Goal: Task Accomplishment & Management: Manage account settings

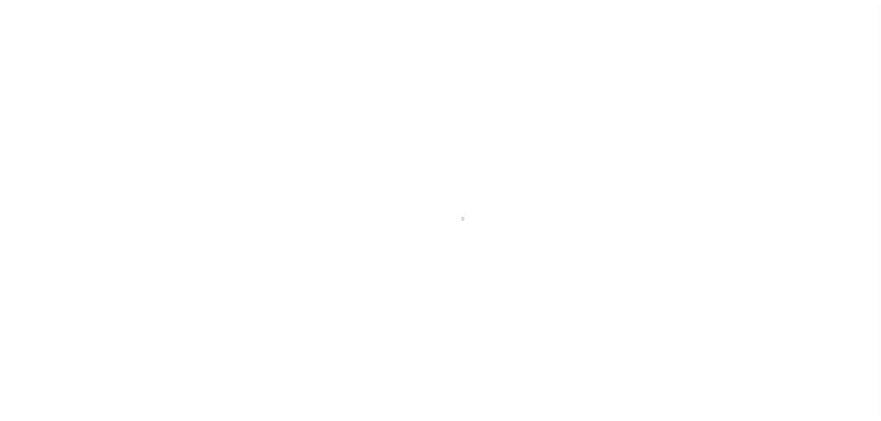
scroll to position [29, 0]
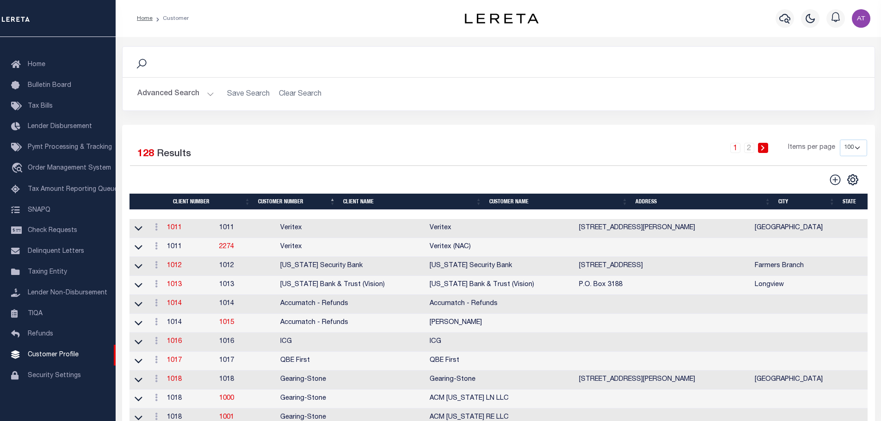
click at [357, 199] on th "Client Name" at bounding box center [412, 202] width 146 height 16
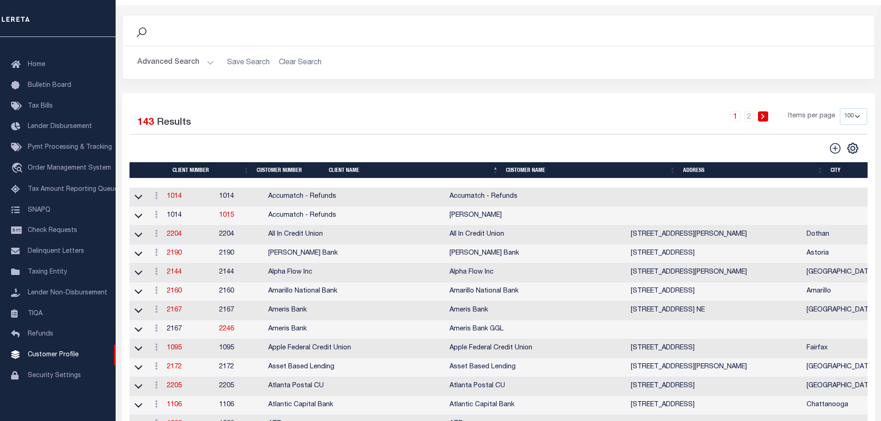
scroll to position [0, 0]
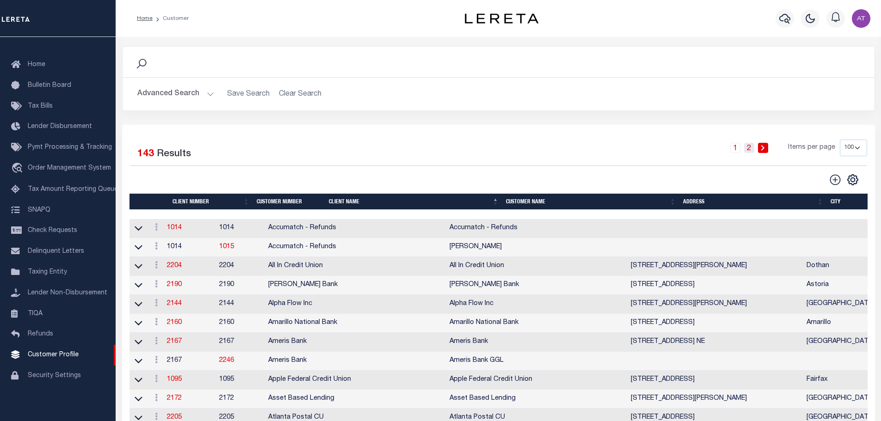
click at [750, 146] on link "2" at bounding box center [749, 148] width 10 height 10
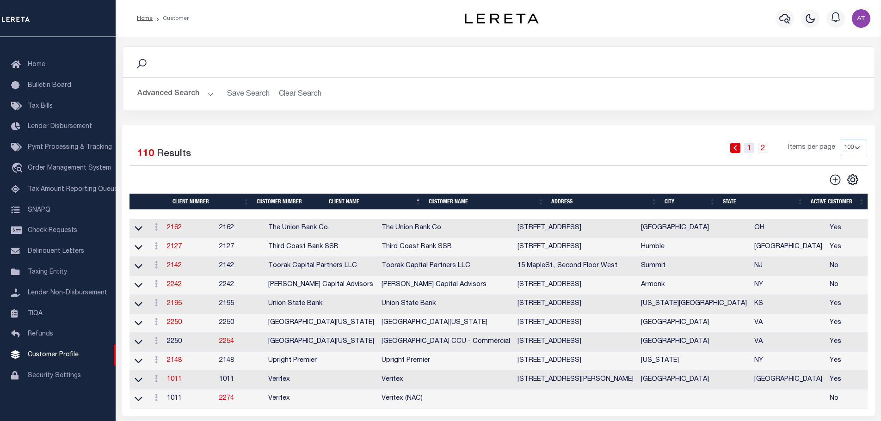
click at [750, 149] on link "1" at bounding box center [749, 148] width 10 height 10
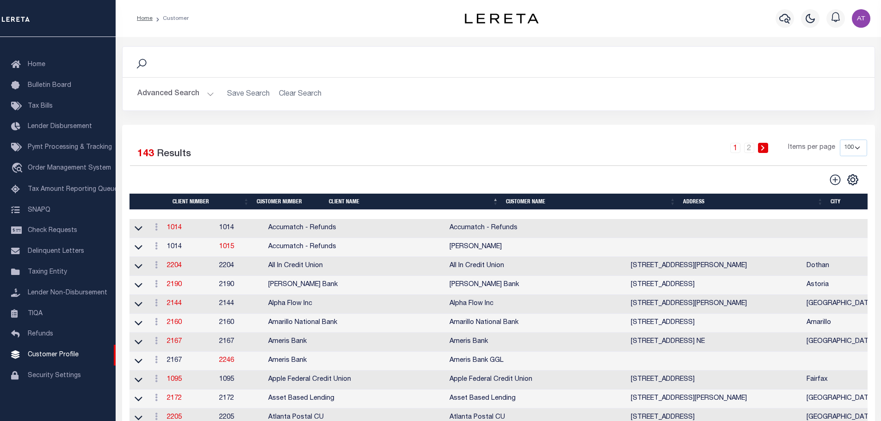
click at [762, 149] on icon at bounding box center [763, 148] width 4 height 6
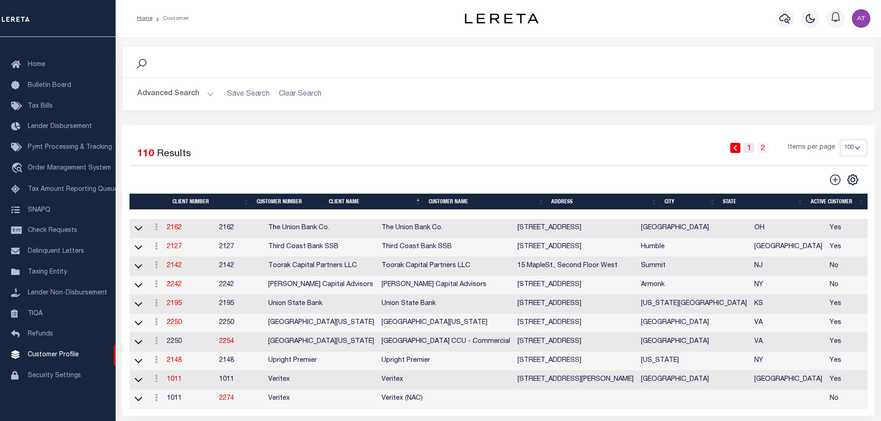
click at [752, 150] on link "1" at bounding box center [749, 148] width 10 height 10
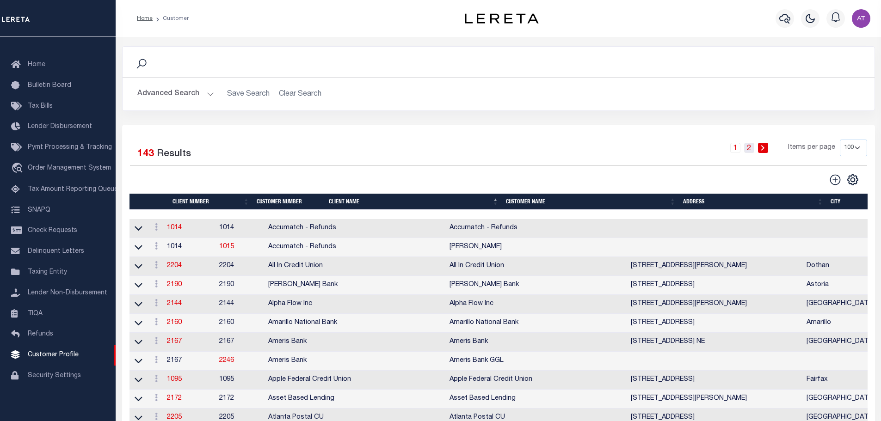
click at [750, 150] on link "2" at bounding box center [749, 148] width 10 height 10
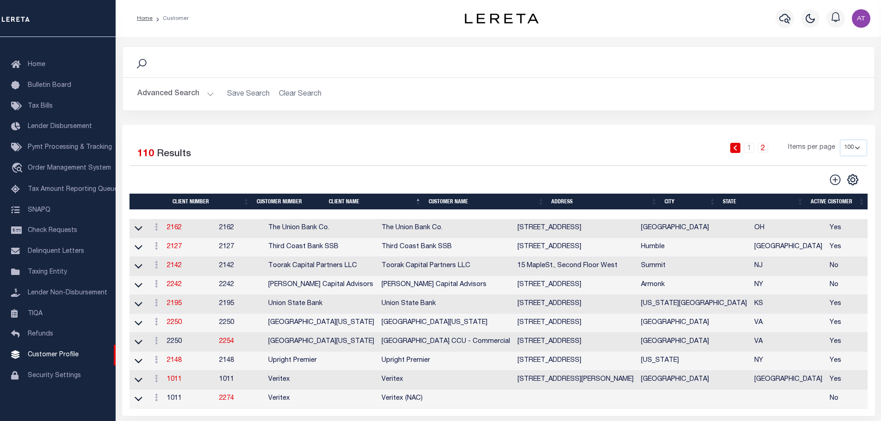
click at [850, 149] on select "100 200 400" at bounding box center [853, 148] width 27 height 17
select select "200"
click at [840, 140] on select "100 200 400" at bounding box center [853, 148] width 27 height 17
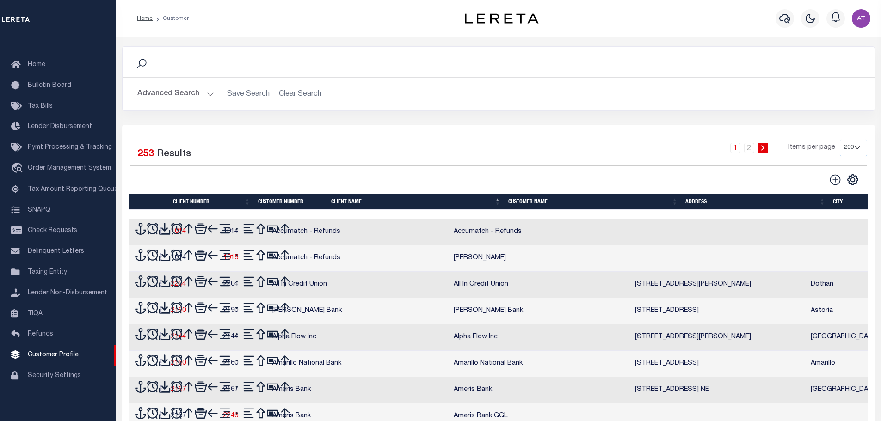
click at [749, 148] on link "2" at bounding box center [749, 148] width 10 height 10
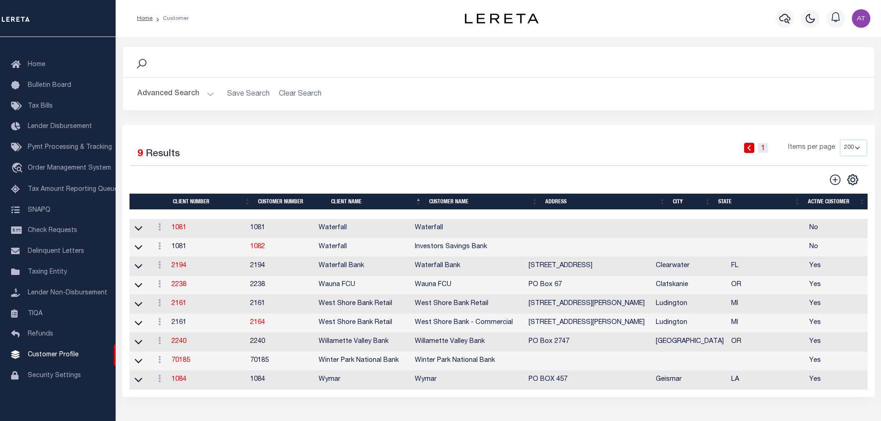
click at [761, 148] on link "1" at bounding box center [763, 148] width 10 height 10
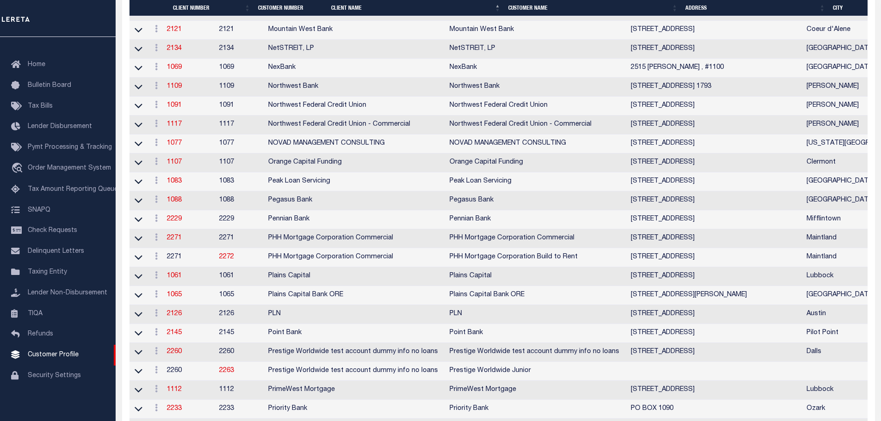
scroll to position [3191, 0]
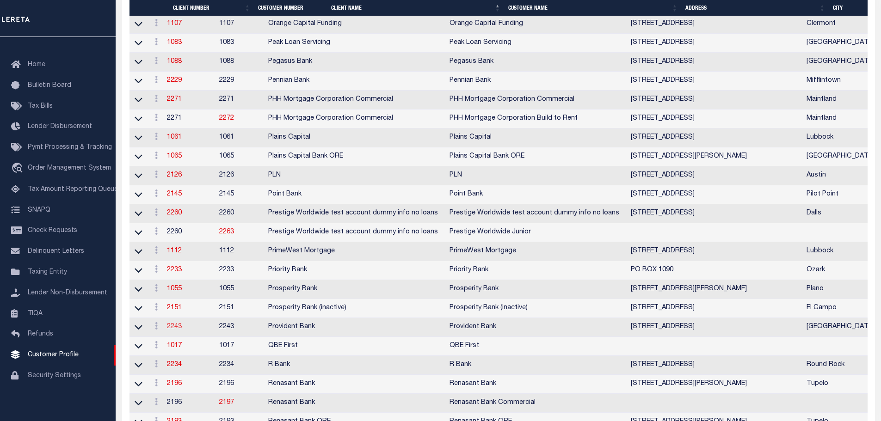
click at [177, 330] on link "2243" at bounding box center [174, 327] width 15 height 6
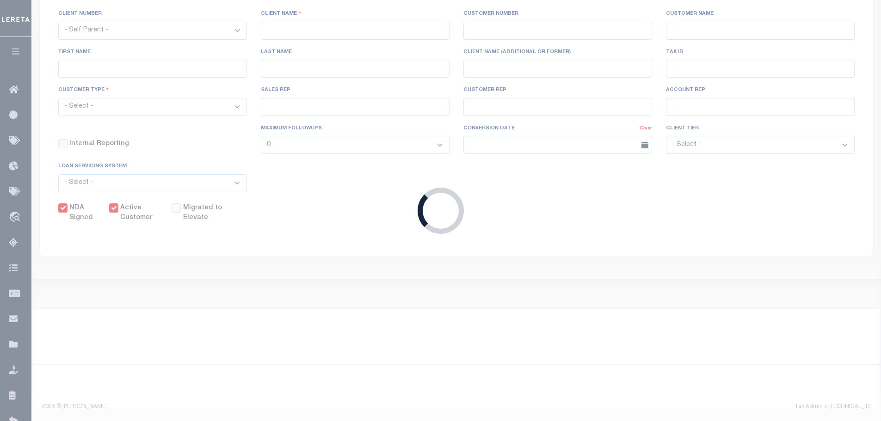
select select
type input "Provident Bank"
type input "2243"
type input "Provident Bank"
type input "[PERSON_NAME]"
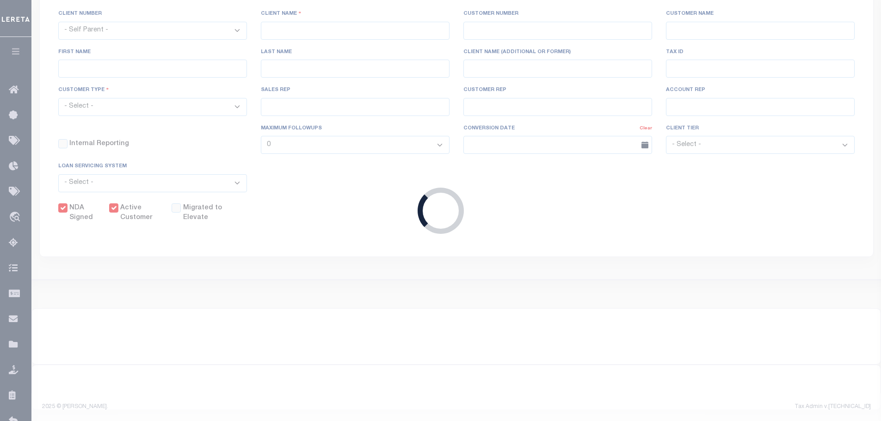
type input "Ver [PERSON_NAME]"
select select "Mixed Portfolio"
type input "[PERSON_NAME]"
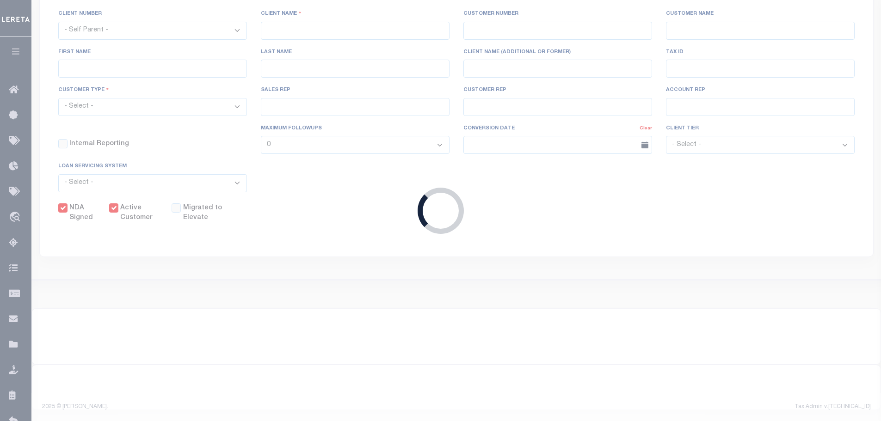
select select "FIS"
checkbox input "true"
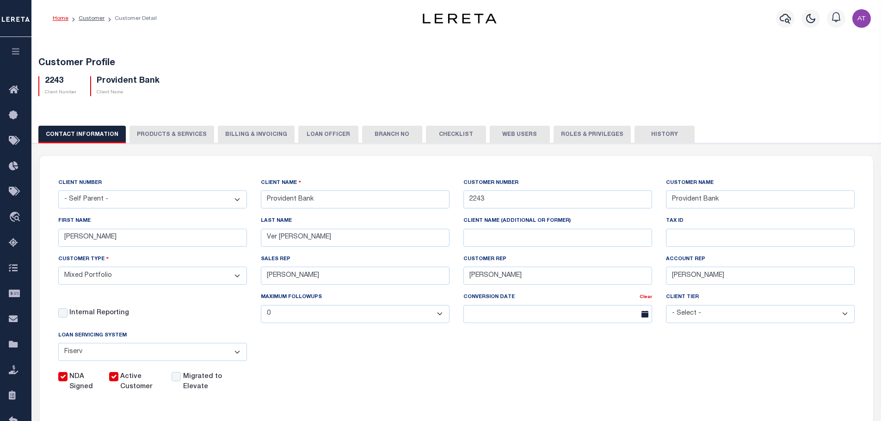
click at [506, 134] on button "Web Users" at bounding box center [520, 135] width 60 height 18
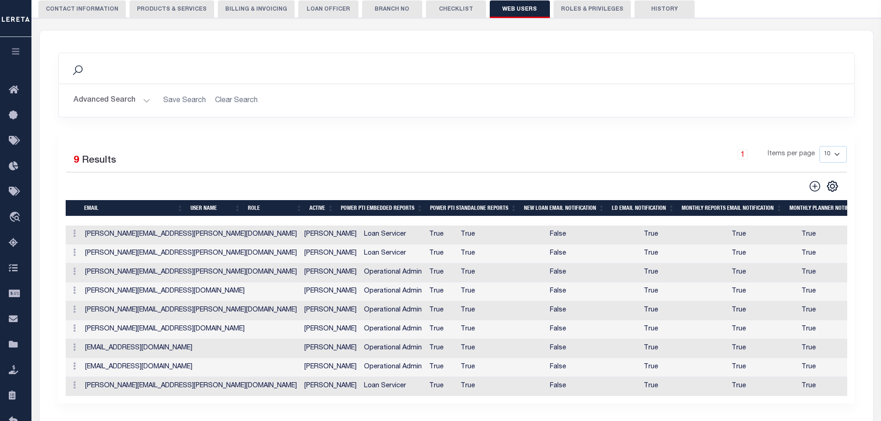
scroll to position [139, 0]
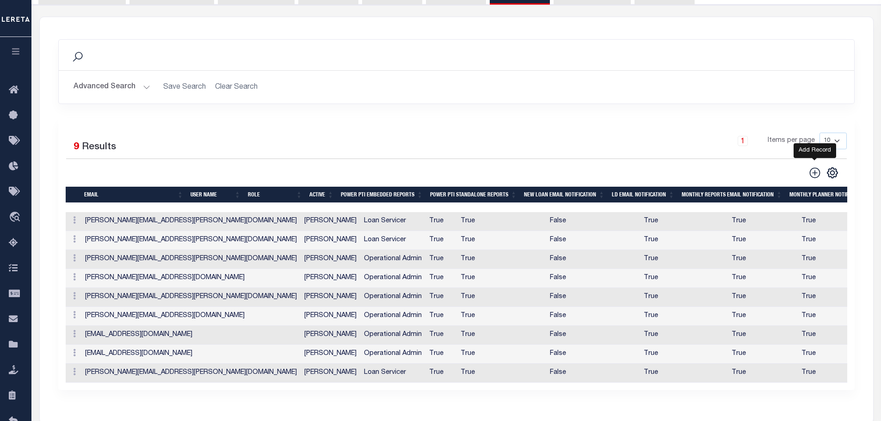
click at [814, 178] on icon at bounding box center [815, 173] width 12 height 12
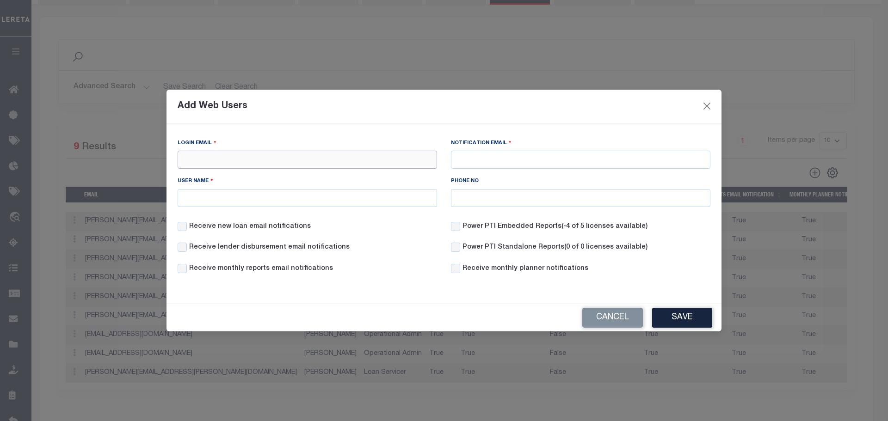
click at [215, 158] on input "Login Email" at bounding box center [307, 160] width 259 height 18
click at [710, 104] on button "Close" at bounding box center [707, 106] width 12 height 12
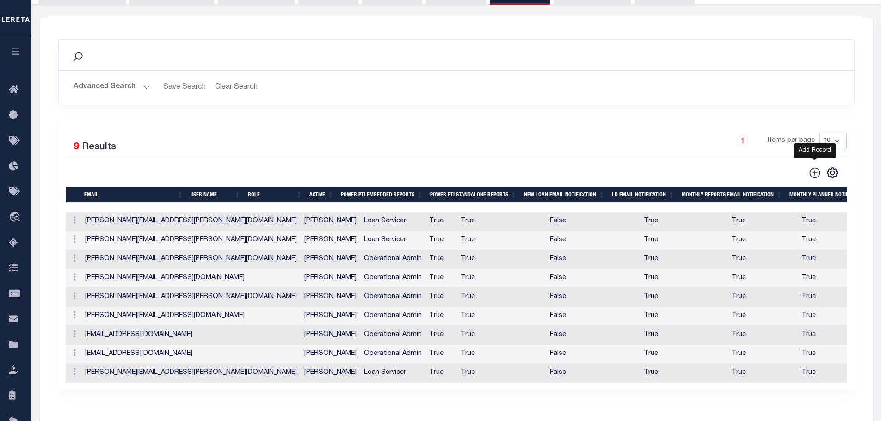
click at [813, 172] on icon at bounding box center [815, 173] width 12 height 12
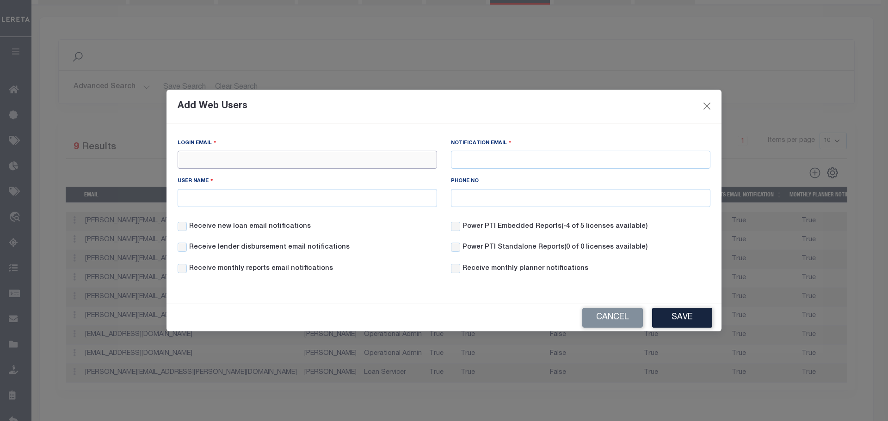
click at [230, 160] on input "Login Email" at bounding box center [307, 160] width 259 height 18
click at [289, 161] on input "Login Email" at bounding box center [307, 160] width 259 height 18
paste input "[PERSON_NAME][EMAIL_ADDRESS][PERSON_NAME][DOMAIN_NAME]"
type input "[PERSON_NAME][EMAIL_ADDRESS][PERSON_NAME][DOMAIN_NAME]"
click at [501, 157] on input "Notification Email" at bounding box center [580, 160] width 259 height 18
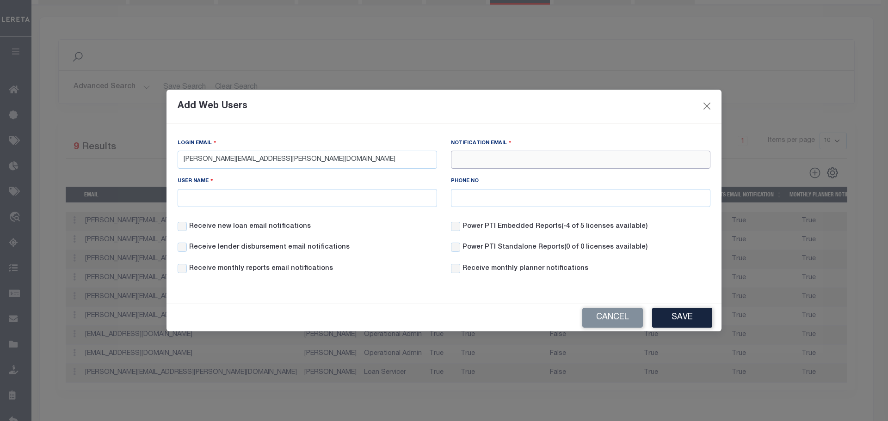
paste input "[PERSON_NAME][EMAIL_ADDRESS][PERSON_NAME][DOMAIN_NAME]"
type input "[PERSON_NAME][EMAIL_ADDRESS][PERSON_NAME][DOMAIN_NAME]"
click at [257, 192] on input "User Name" at bounding box center [307, 198] width 259 height 18
type input "[PERSON_NAME]"
click at [703, 107] on button "Close" at bounding box center [707, 106] width 12 height 12
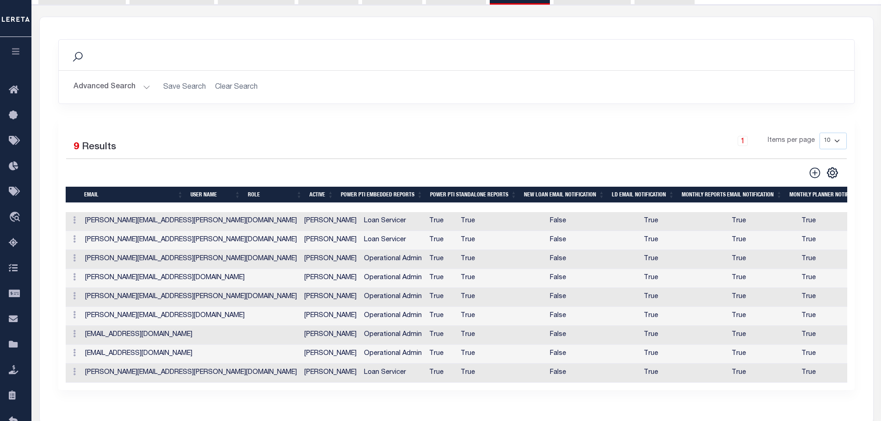
click at [827, 146] on select "10 25 50 100" at bounding box center [832, 141] width 27 height 17
select select "25"
click at [819, 133] on select "10 25 50 100" at bounding box center [832, 141] width 27 height 17
click at [74, 261] on icon at bounding box center [74, 257] width 3 height 7
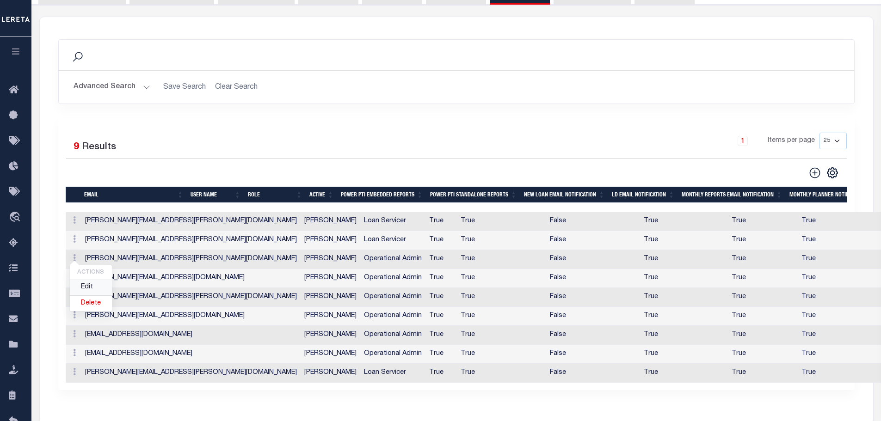
click at [92, 288] on link "Edit" at bounding box center [91, 287] width 42 height 15
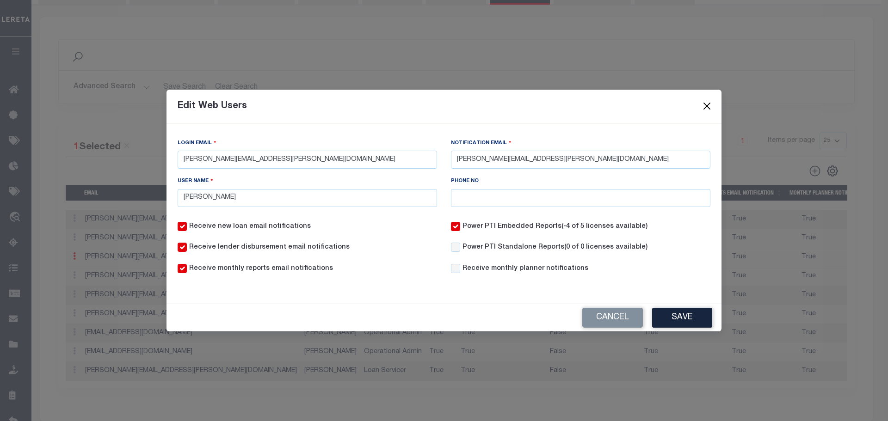
click at [710, 101] on button "Close" at bounding box center [707, 106] width 12 height 12
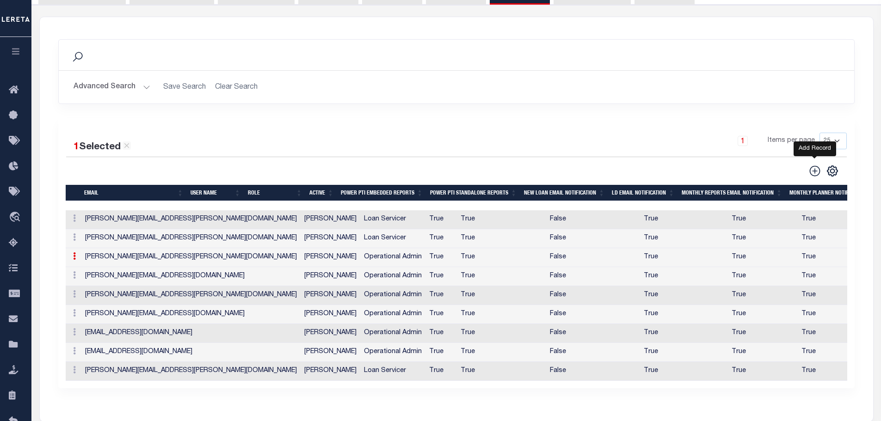
click at [817, 170] on icon at bounding box center [815, 171] width 12 height 12
checkbox input "false"
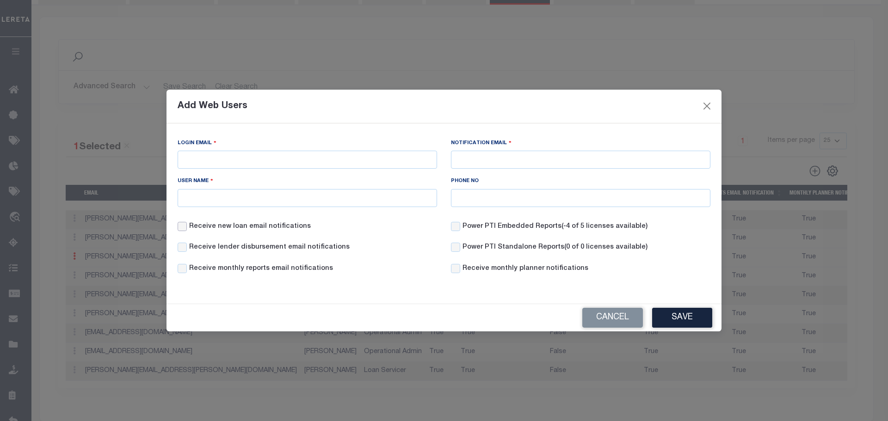
drag, startPoint x: 220, startPoint y: 160, endPoint x: 183, endPoint y: 228, distance: 77.2
click at [183, 228] on input "Receive new loan email notifications" at bounding box center [182, 226] width 9 height 9
checkbox input "true"
click at [183, 248] on input "Receive lender disbursement email notifications" at bounding box center [182, 247] width 9 height 9
checkbox input "true"
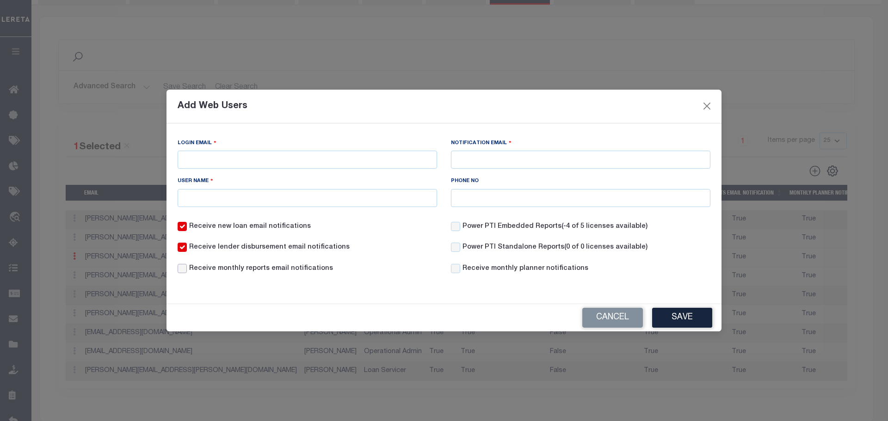
click at [183, 271] on input "Receive monthly reports email notifications" at bounding box center [182, 268] width 9 height 9
checkbox input "true"
click at [457, 227] on input "Power PTI Embedded Reports (-4 of 5 licenses available)" at bounding box center [455, 226] width 9 height 9
checkbox input "true"
paste input "[PERSON_NAME][EMAIL_ADDRESS][PERSON_NAME][DOMAIN_NAME]"
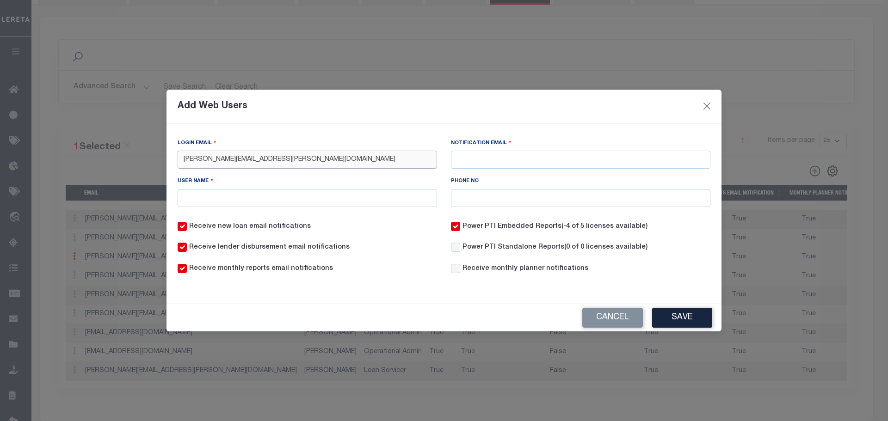
type input "[PERSON_NAME][EMAIL_ADDRESS][PERSON_NAME][DOMAIN_NAME]"
paste input "[PERSON_NAME][EMAIL_ADDRESS][PERSON_NAME][DOMAIN_NAME]"
type input "[PERSON_NAME][EMAIL_ADDRESS][PERSON_NAME][DOMAIN_NAME]"
click at [302, 198] on input "User Name" at bounding box center [307, 198] width 259 height 18
type input "[PERSON_NAME]"
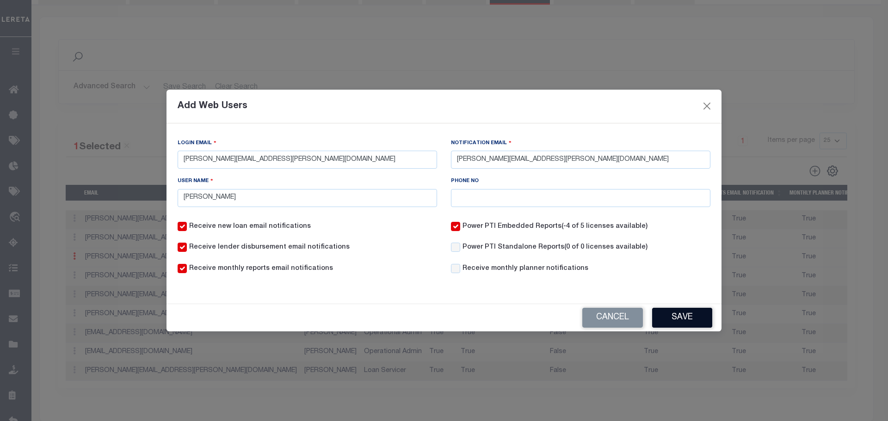
click at [685, 317] on button "Save" at bounding box center [682, 318] width 60 height 20
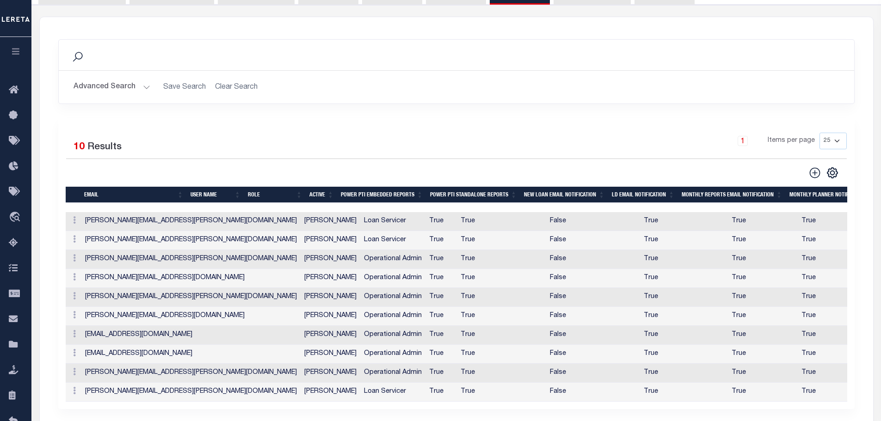
click at [832, 117] on div "Search Advanced Search Save Search Clear Search Is Is" at bounding box center [456, 78] width 810 height 79
click at [74, 375] on icon at bounding box center [74, 371] width 3 height 7
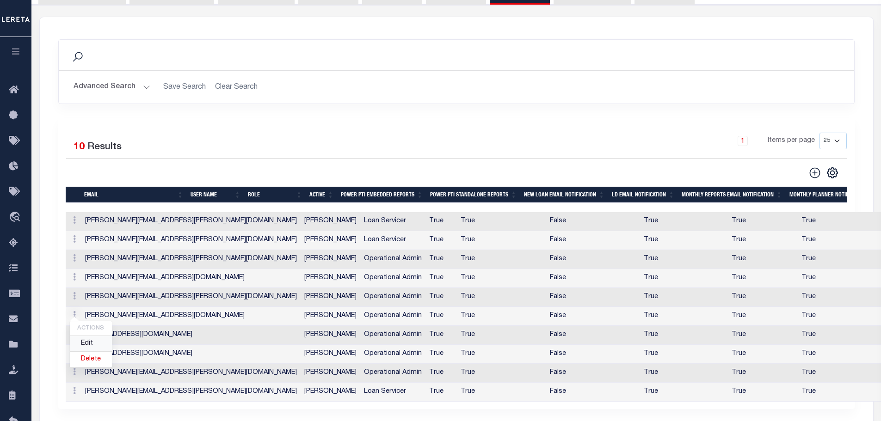
click at [95, 343] on link "Edit" at bounding box center [91, 343] width 42 height 15
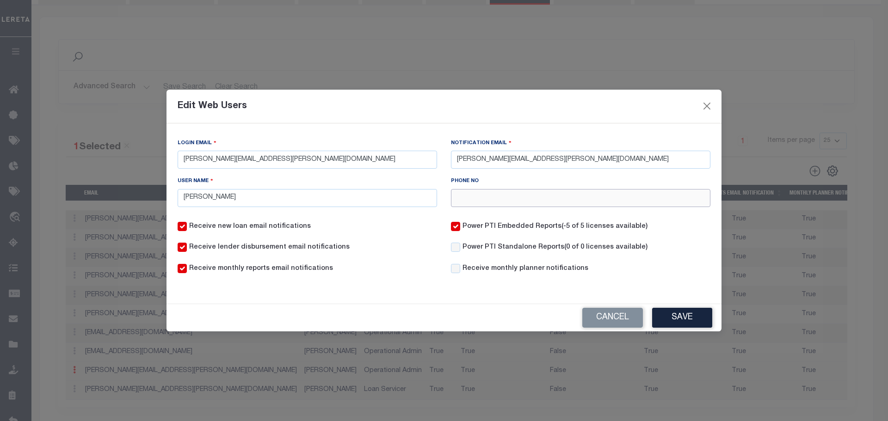
click at [474, 197] on input "Phone NO" at bounding box center [580, 198] width 259 height 18
type input "[PHONE_NUMBER]"
click at [675, 317] on button "Save" at bounding box center [682, 318] width 60 height 20
